Goal: Find specific page/section: Find specific page/section

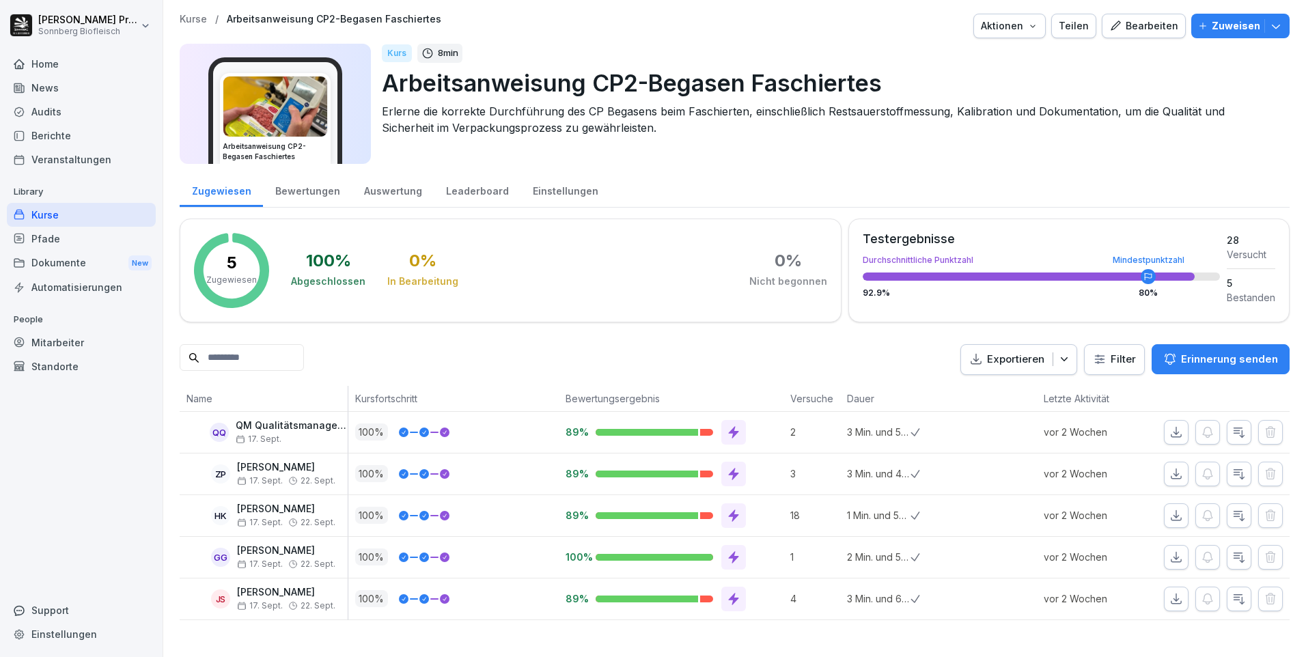
click at [72, 53] on div "Home" at bounding box center [81, 64] width 149 height 24
click at [73, 63] on div "Home" at bounding box center [81, 64] width 149 height 24
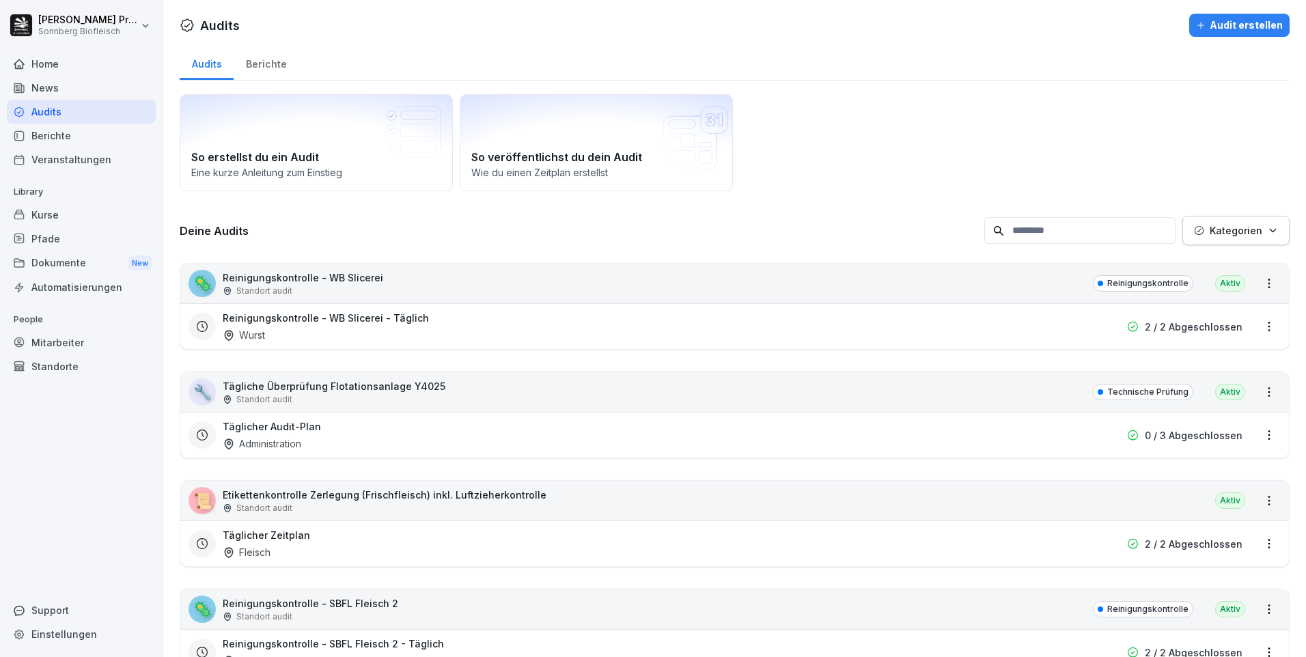
click at [104, 71] on div "Home" at bounding box center [81, 64] width 149 height 24
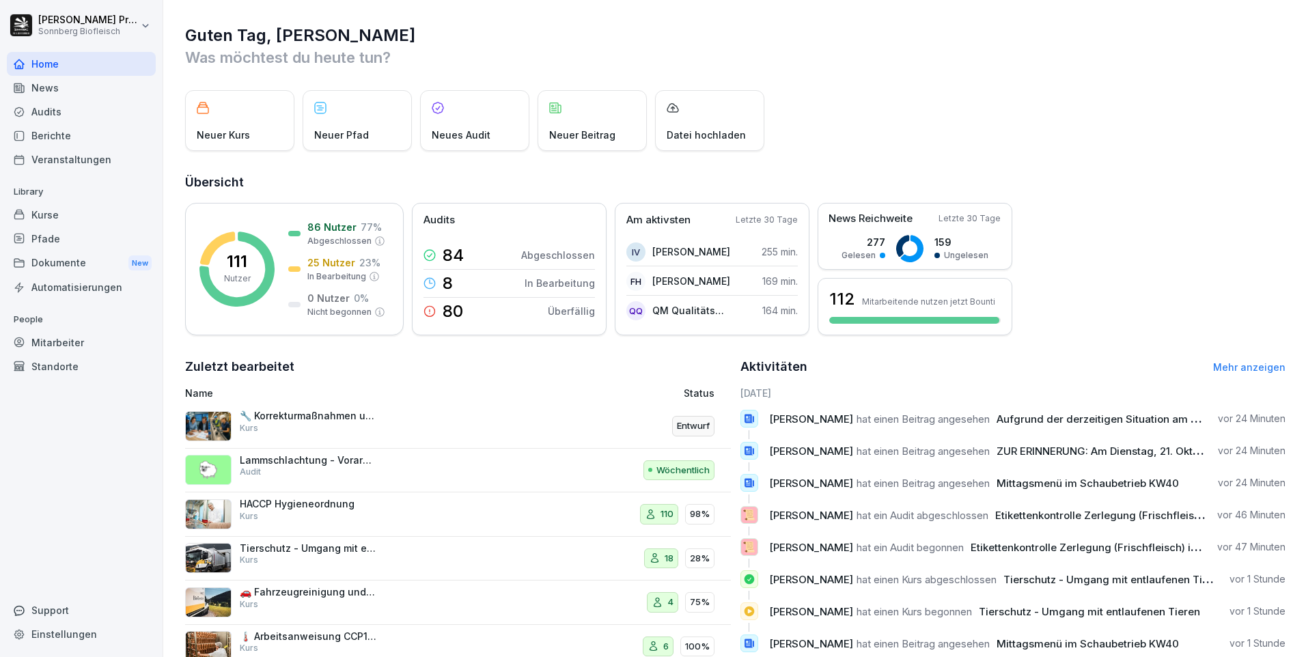
scroll to position [46, 0]
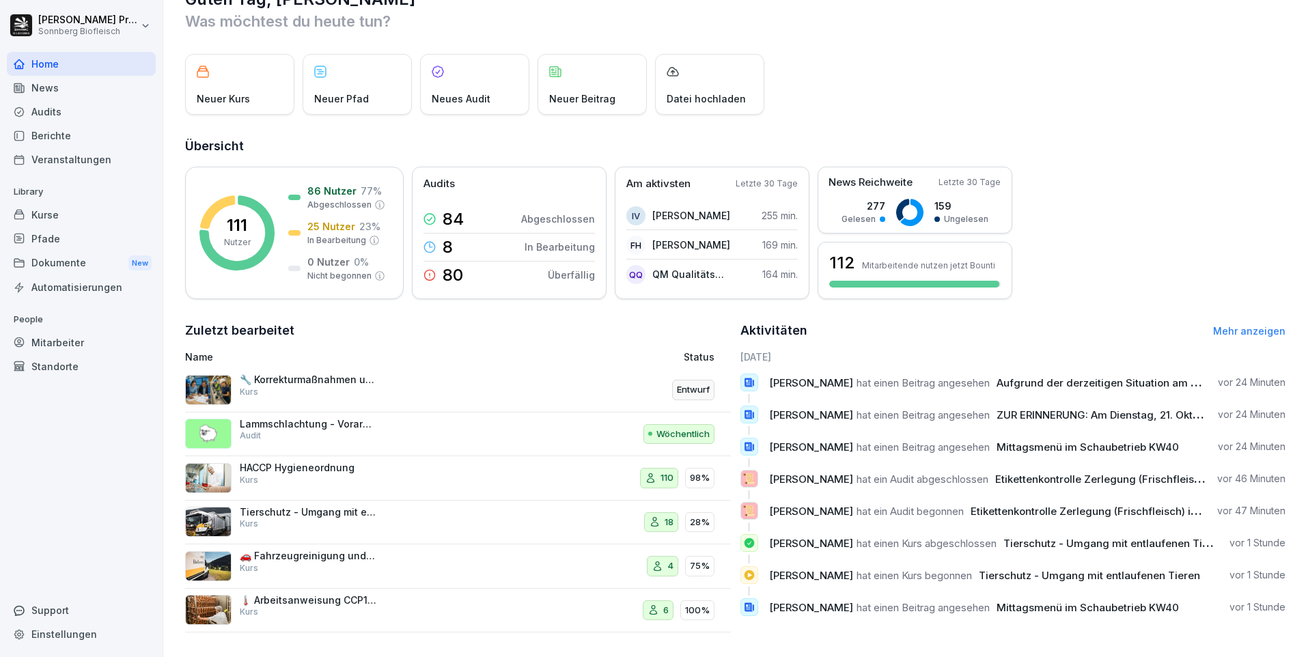
click at [114, 113] on div "Audits" at bounding box center [81, 112] width 149 height 24
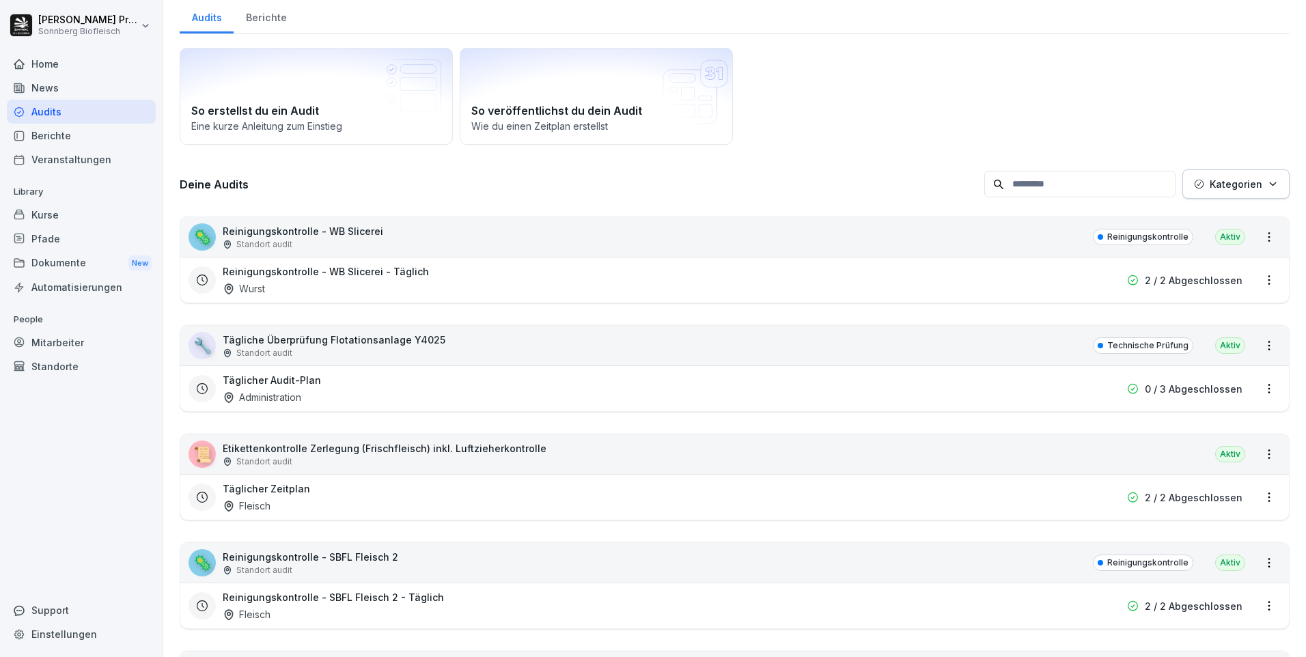
scroll to position [14, 0]
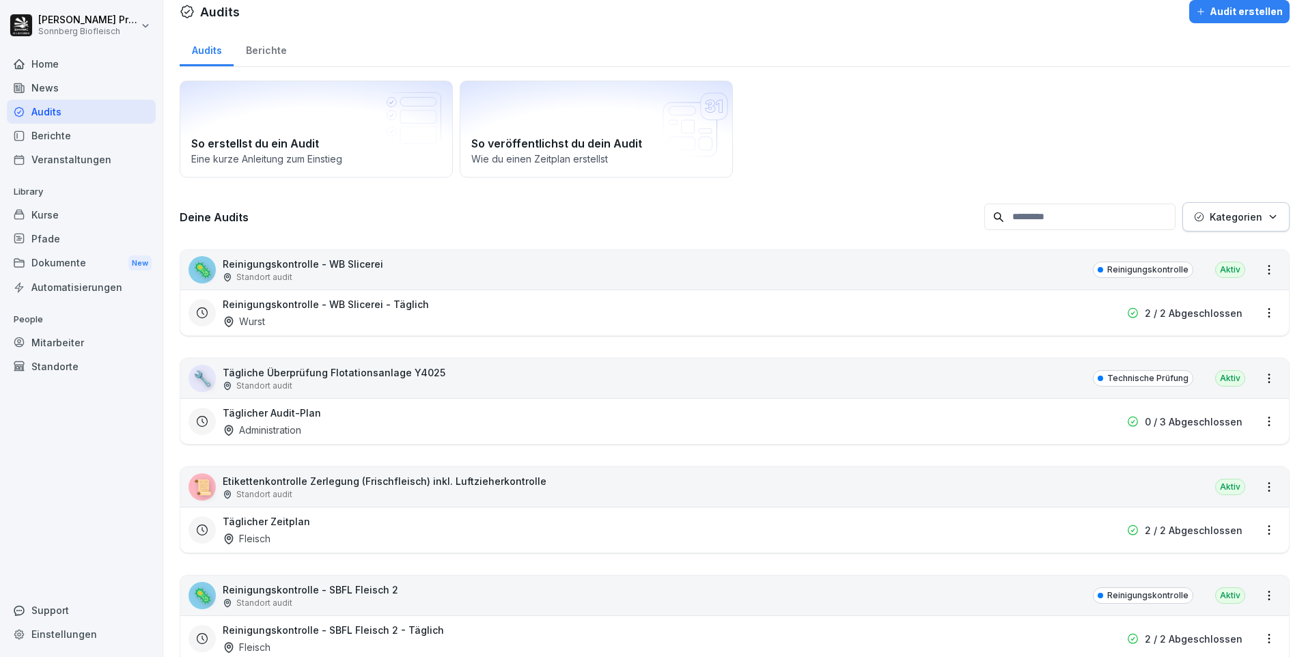
click at [1033, 216] on input at bounding box center [1079, 216] width 191 height 27
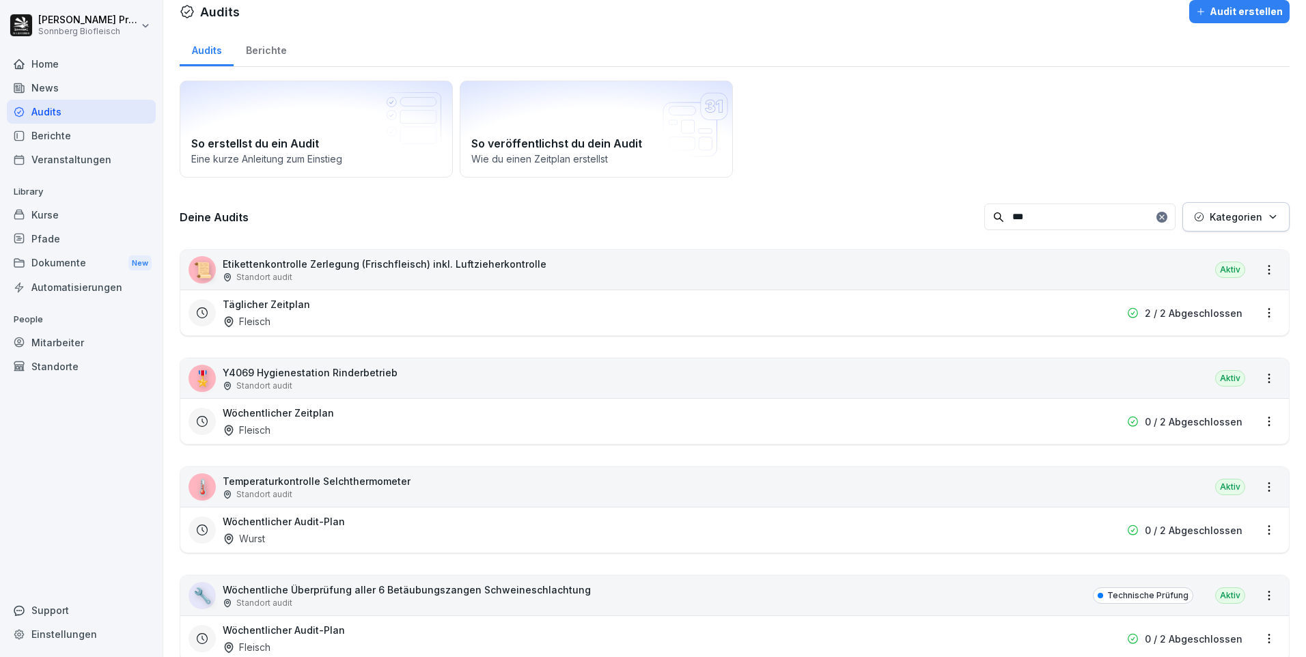
scroll to position [0, 0]
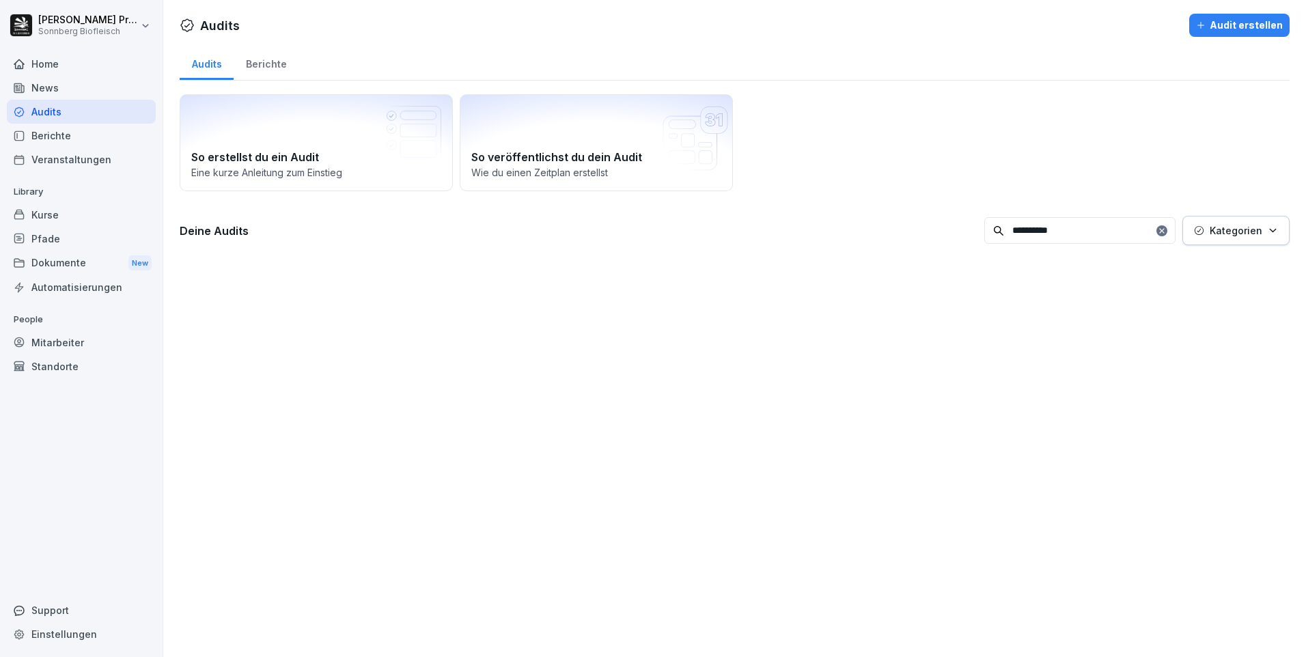
click at [1066, 230] on input "*********" at bounding box center [1079, 230] width 191 height 27
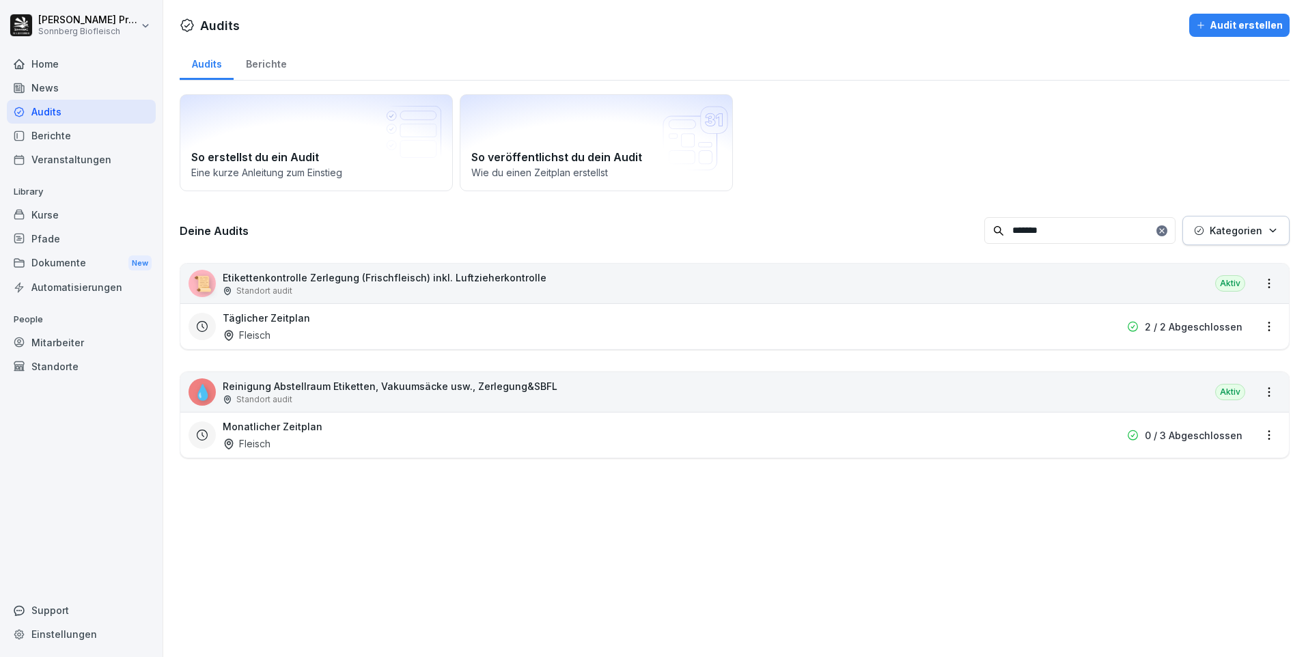
type input "*******"
click at [591, 285] on div "📜 Etikettenkontrolle Zerlegung (Frischfleisch) inkl. Luftzieherkontrolle Stando…" at bounding box center [734, 284] width 1108 height 40
